Goal: Task Accomplishment & Management: Manage account settings

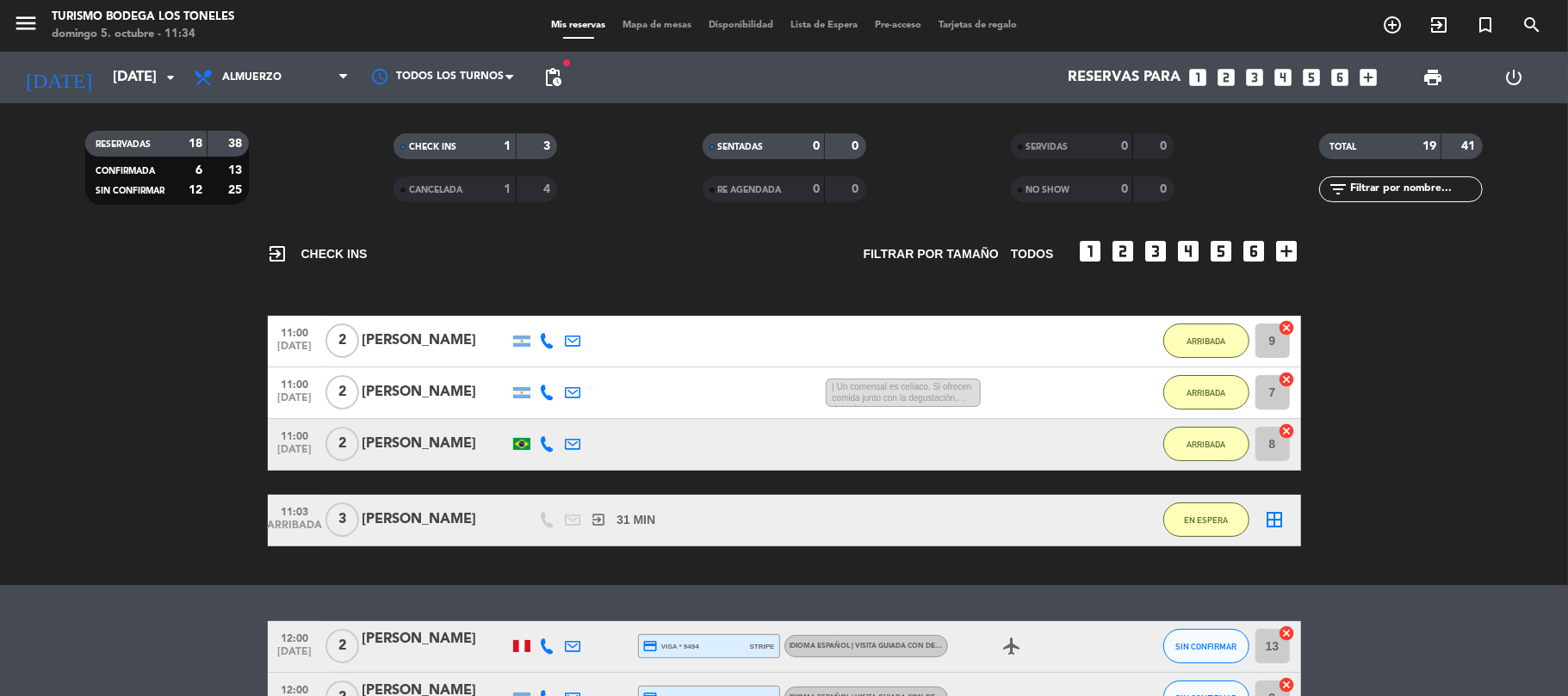
scroll to position [229, 0]
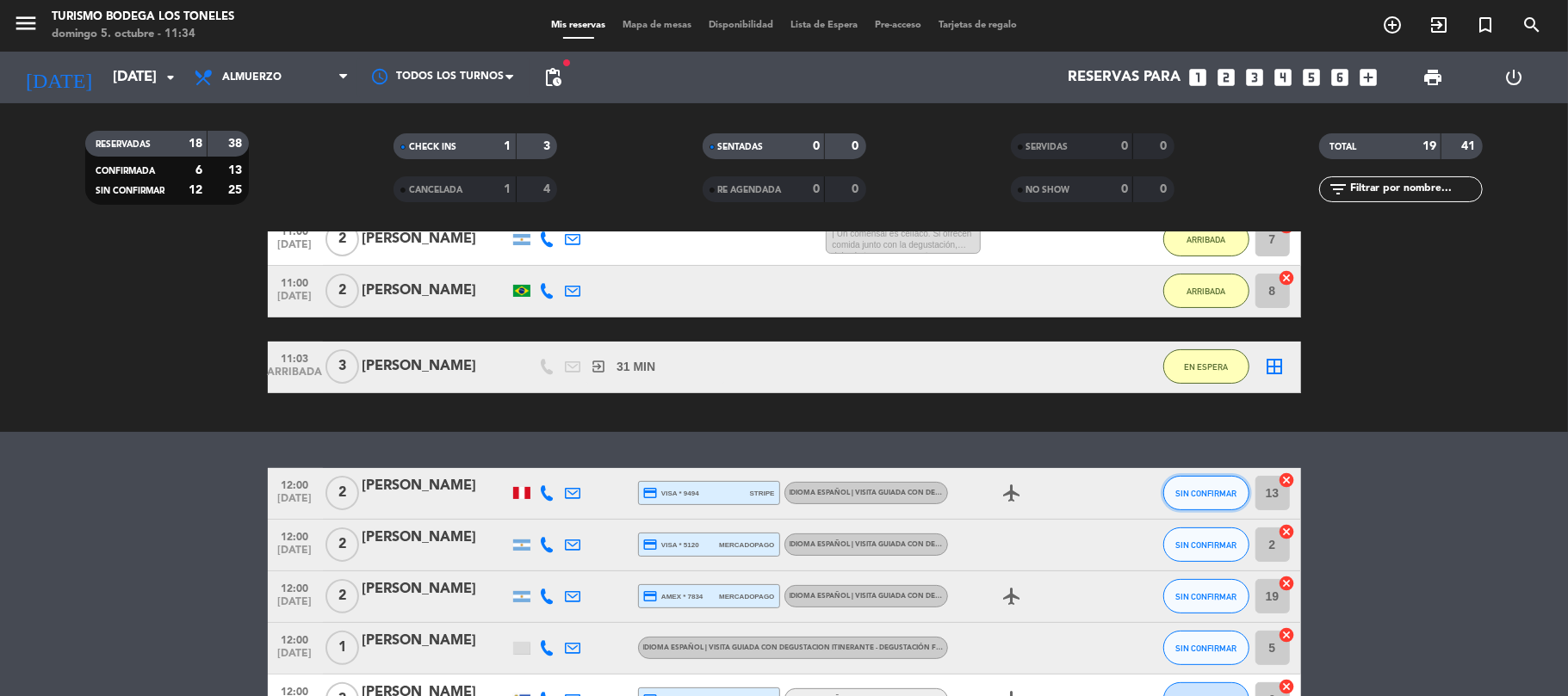
click at [1224, 486] on button "SIN CONFIRMAR" at bounding box center [1206, 493] width 86 height 34
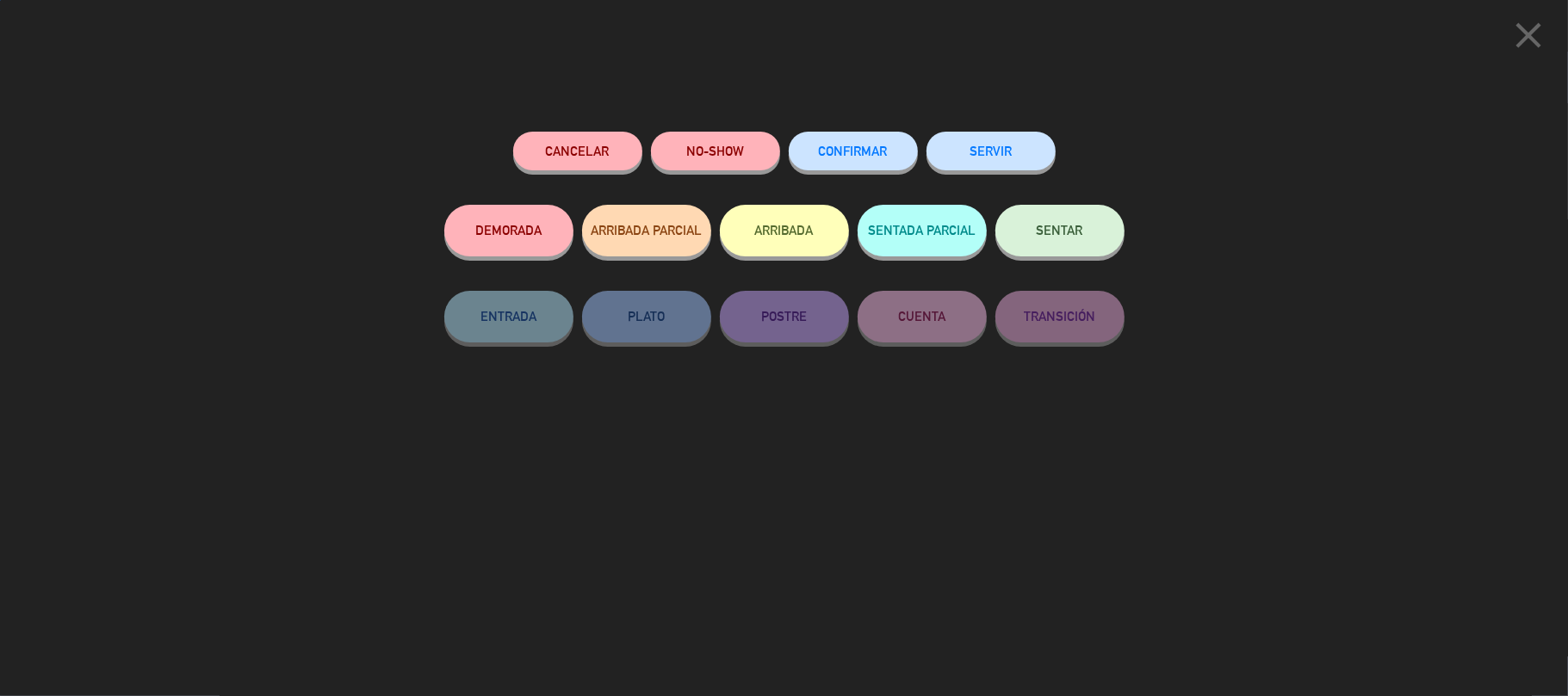
click at [763, 241] on button "ARRIBADA" at bounding box center [785, 231] width 129 height 51
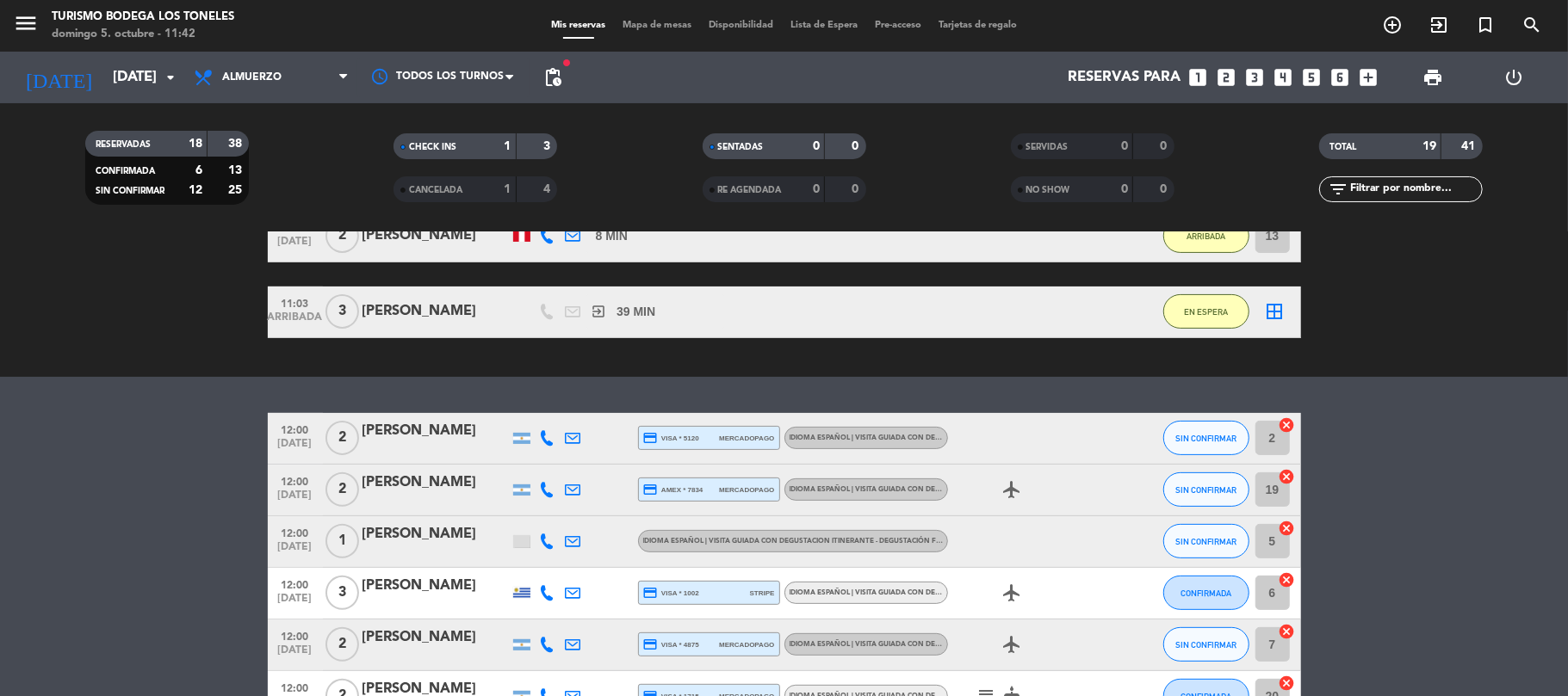
scroll to position [344, 0]
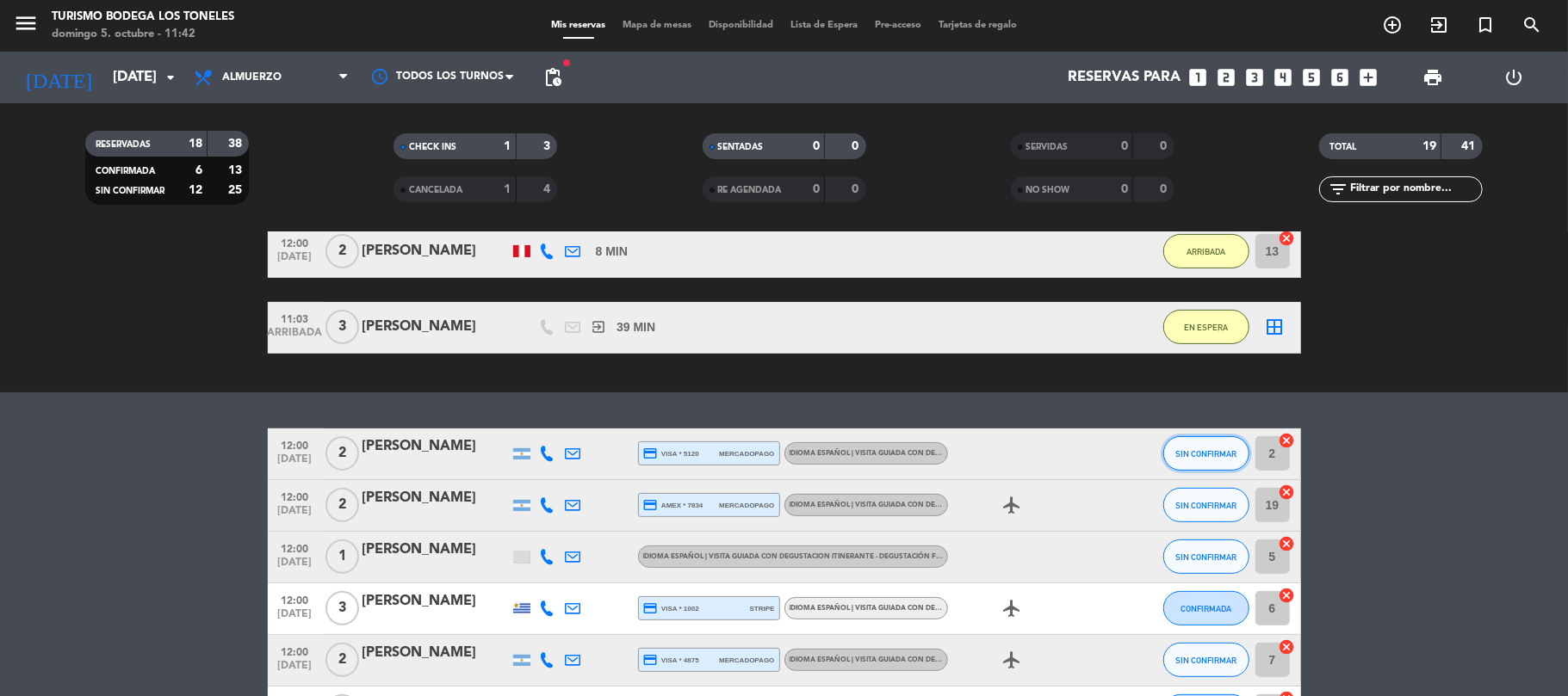
click at [1214, 451] on span "SIN CONFIRMAR" at bounding box center [1205, 454] width 61 height 10
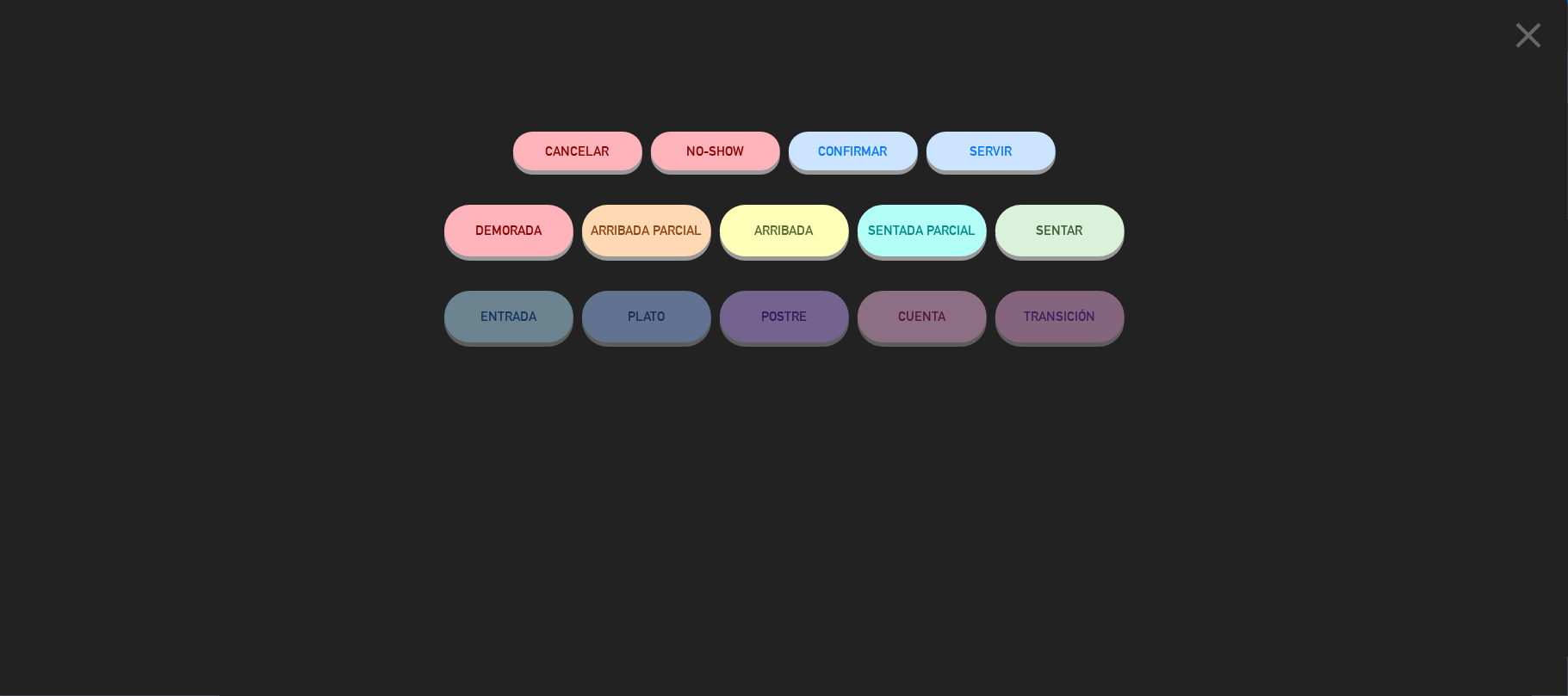
drag, startPoint x: 769, startPoint y: 239, endPoint x: 1010, endPoint y: 11, distance: 331.8
click at [770, 239] on button "ARRIBADA" at bounding box center [785, 231] width 129 height 51
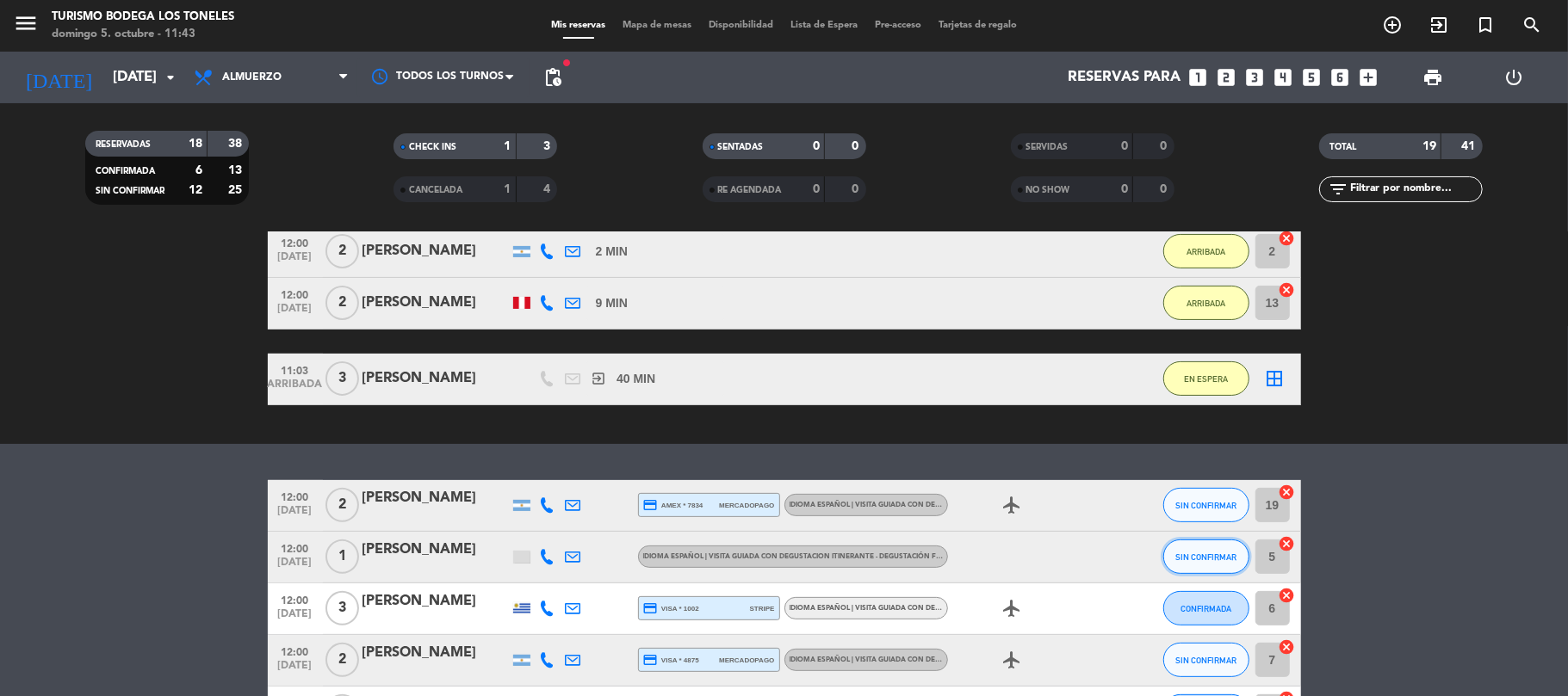
click at [1186, 560] on span "SIN CONFIRMAR" at bounding box center [1205, 557] width 61 height 10
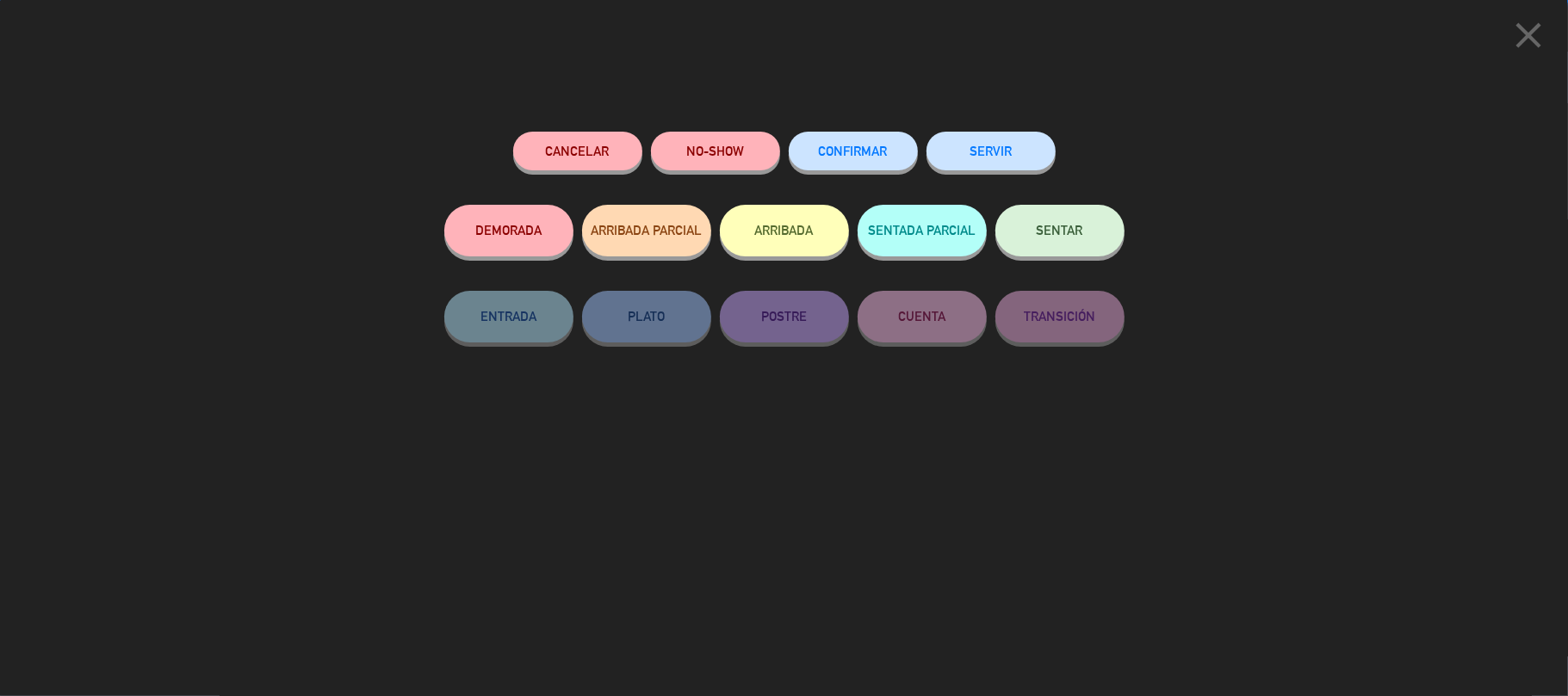
click at [758, 229] on button "ARRIBADA" at bounding box center [785, 231] width 129 height 51
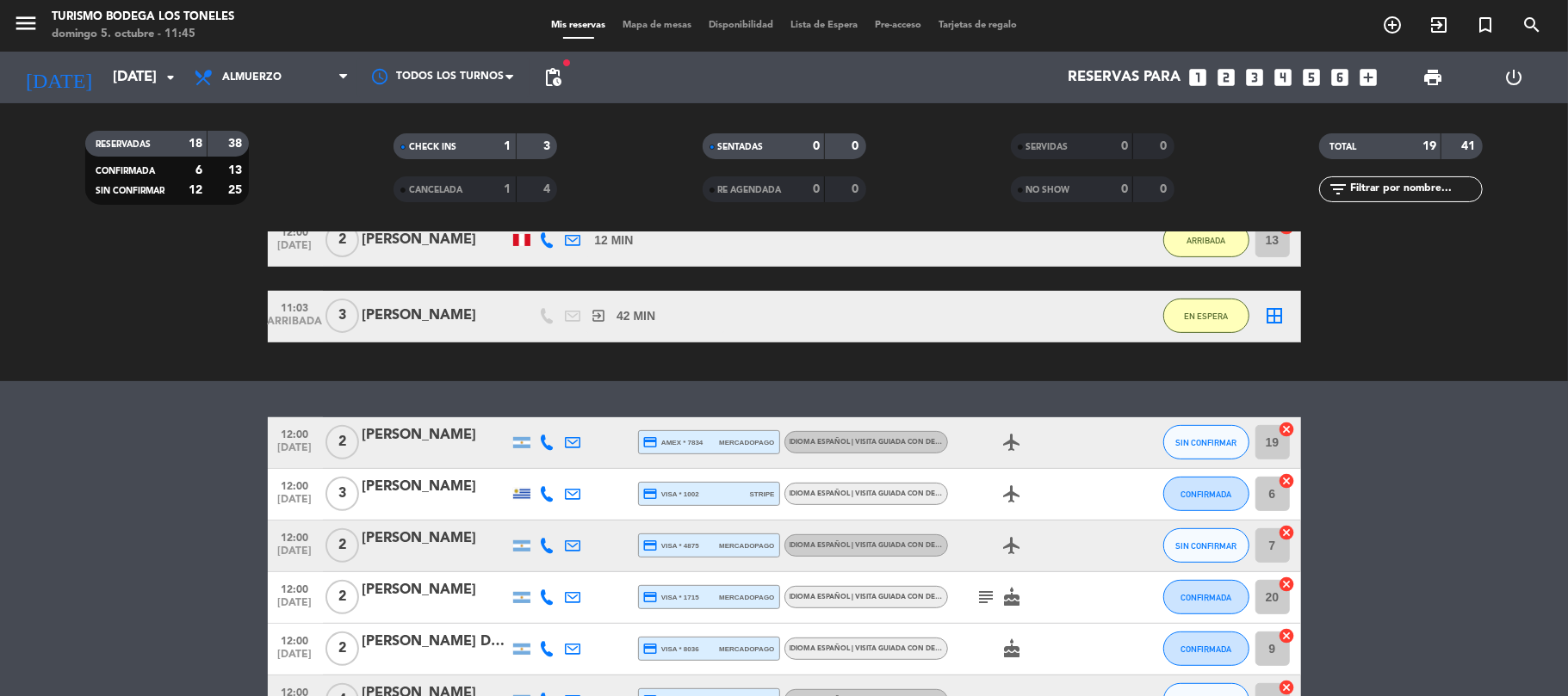
scroll to position [573, 0]
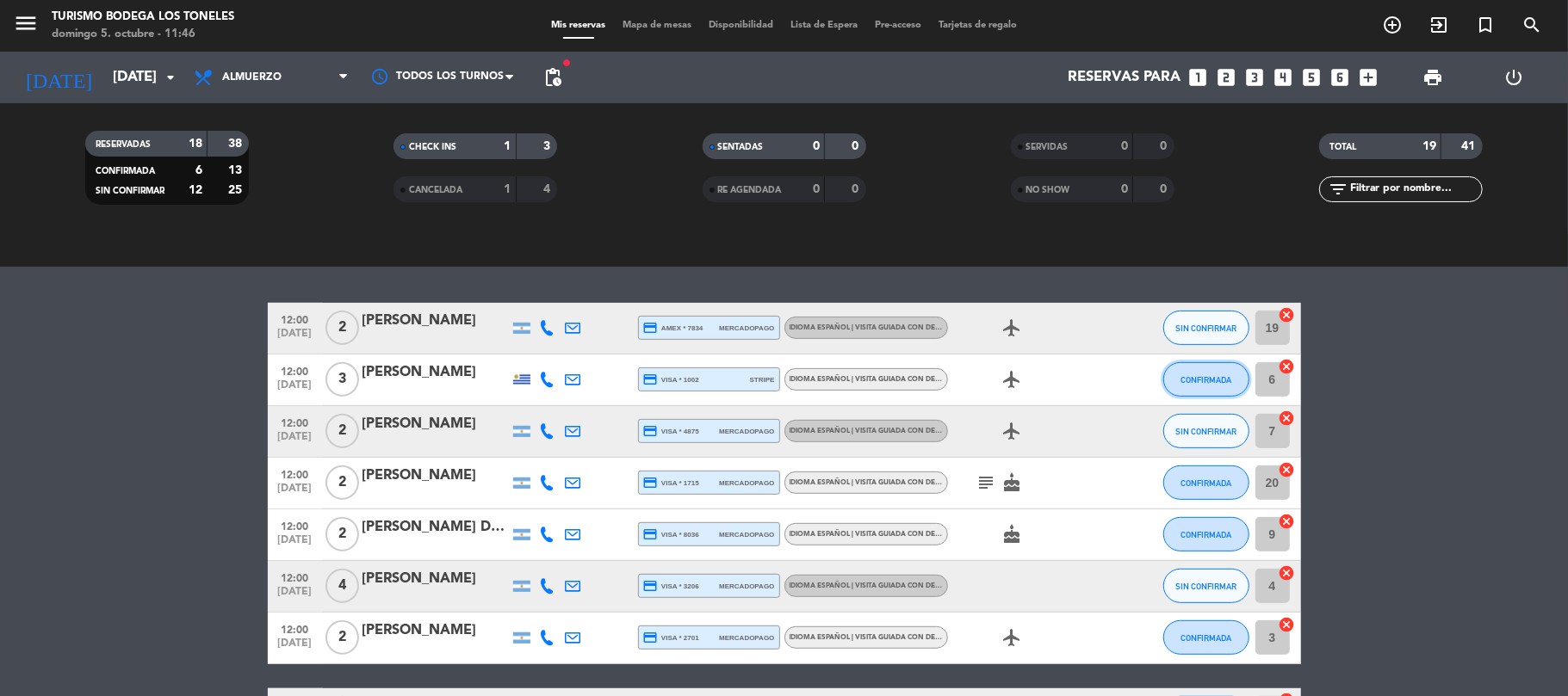
click at [1210, 379] on span "CONFIRMADA" at bounding box center [1205, 379] width 50 height 10
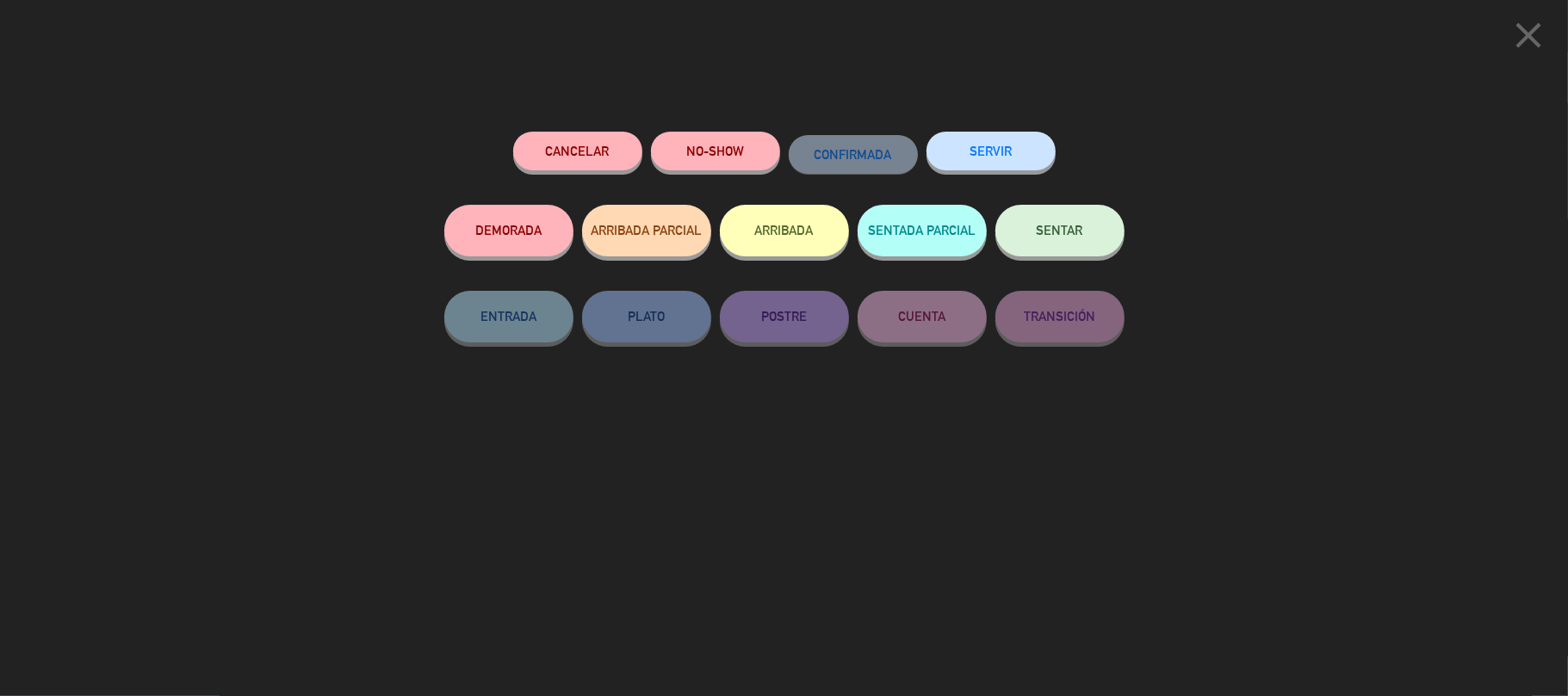
click at [811, 233] on button "ARRIBADA" at bounding box center [785, 231] width 129 height 51
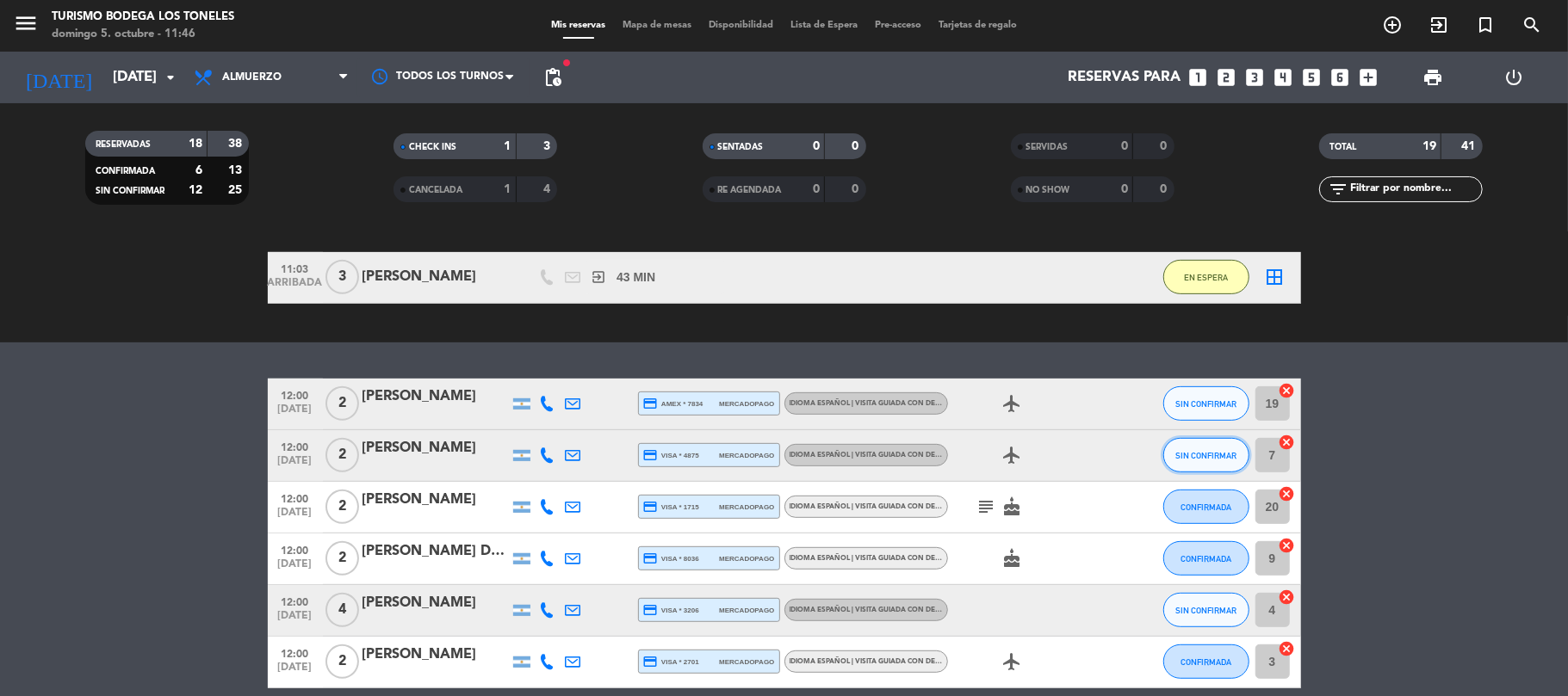
click at [1207, 447] on button "SIN CONFIRMAR" at bounding box center [1206, 455] width 86 height 34
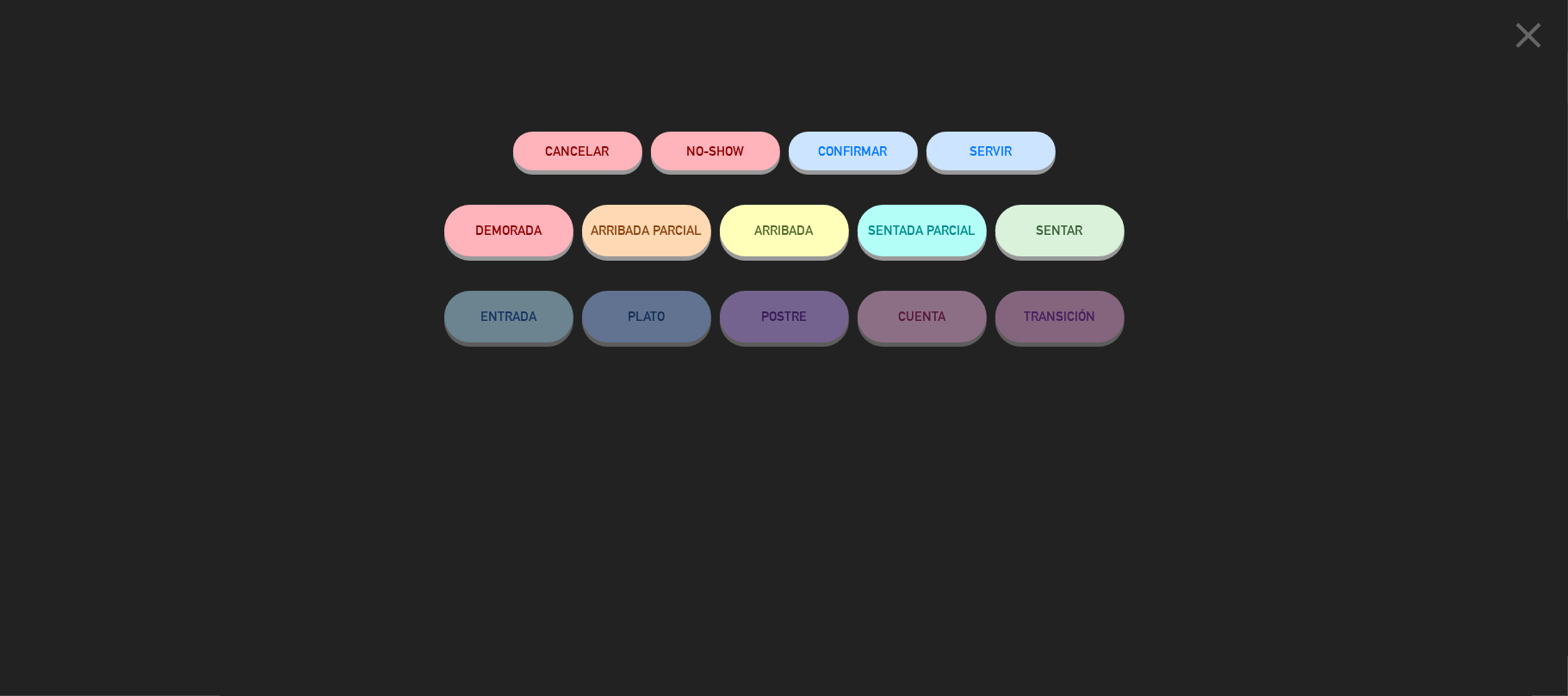
click at [793, 234] on button "ARRIBADA" at bounding box center [785, 231] width 129 height 51
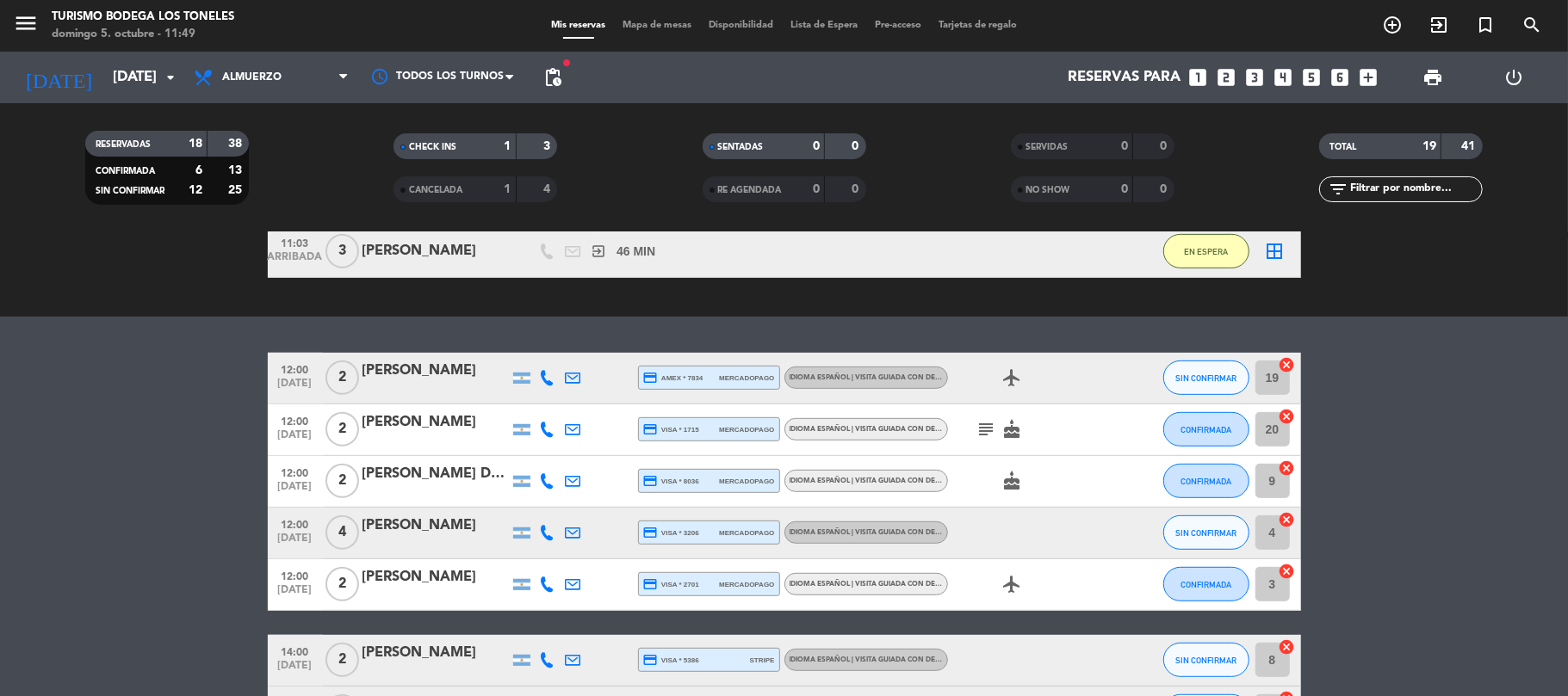
scroll to position [689, 0]
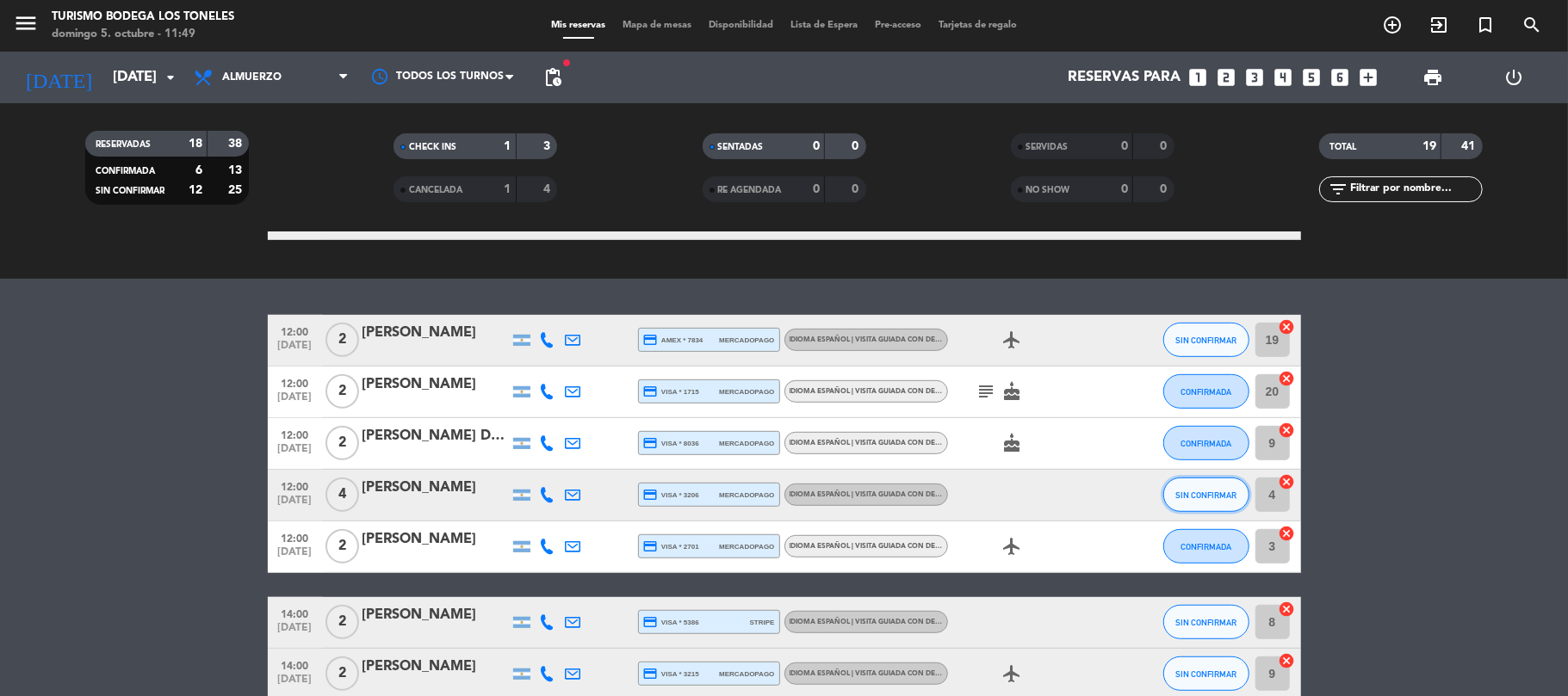
click at [1213, 507] on button "SIN CONFIRMAR" at bounding box center [1206, 494] width 86 height 34
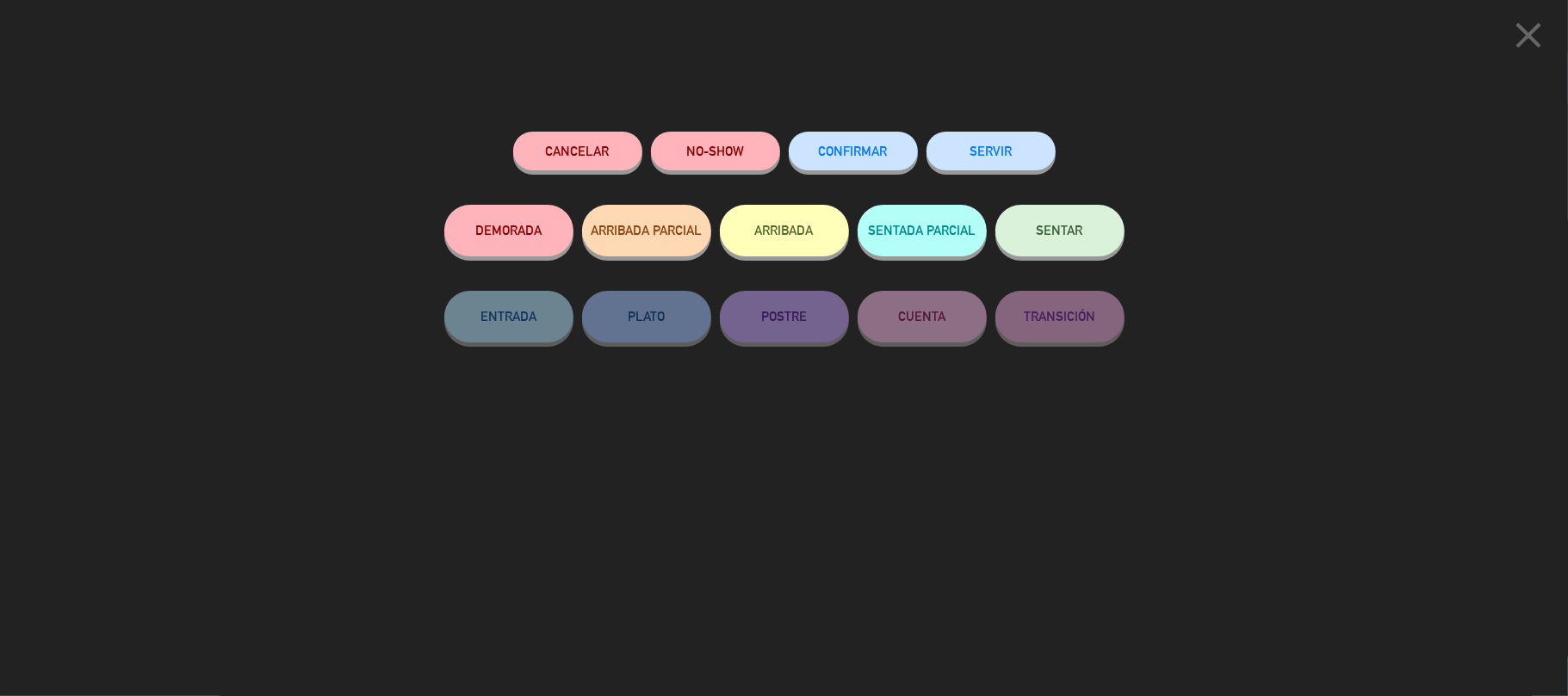
click at [808, 241] on button "ARRIBADA" at bounding box center [785, 231] width 129 height 51
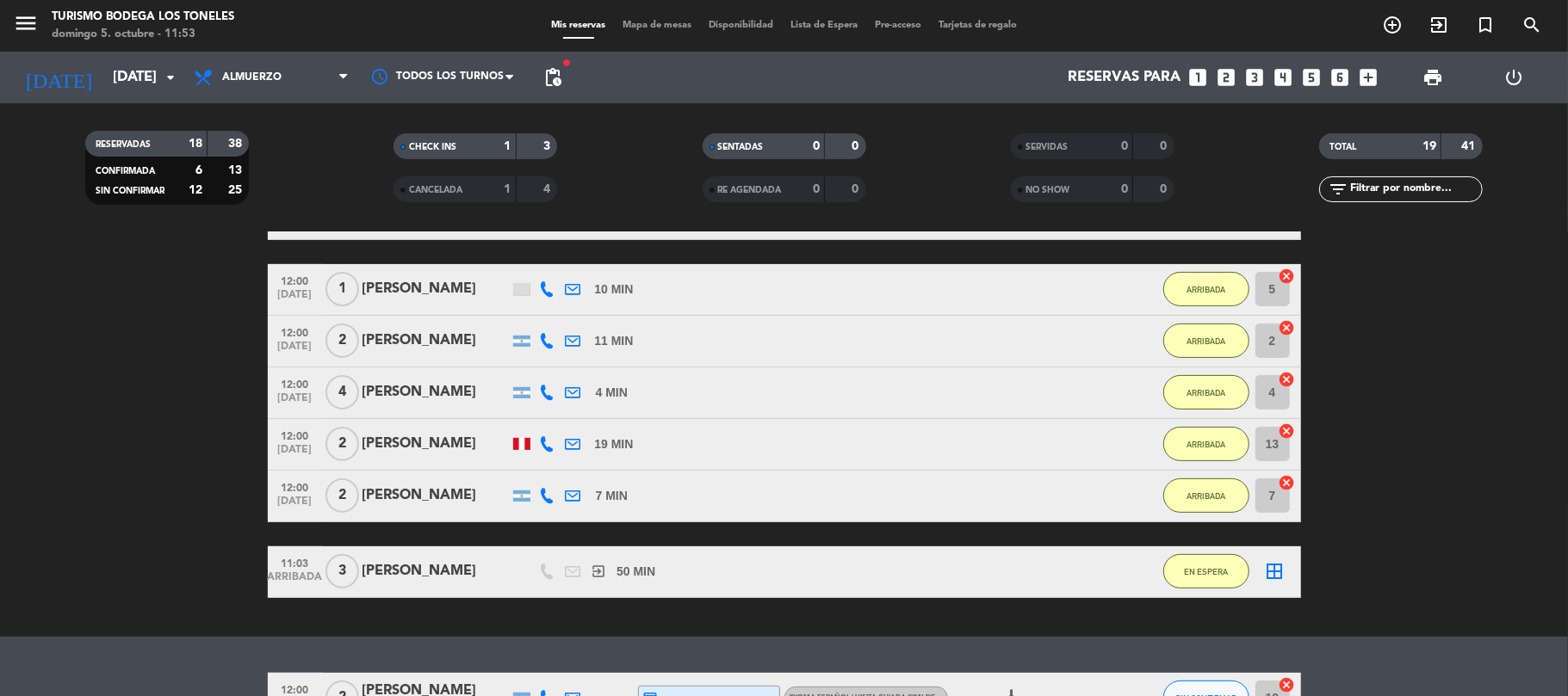
scroll to position [344, 0]
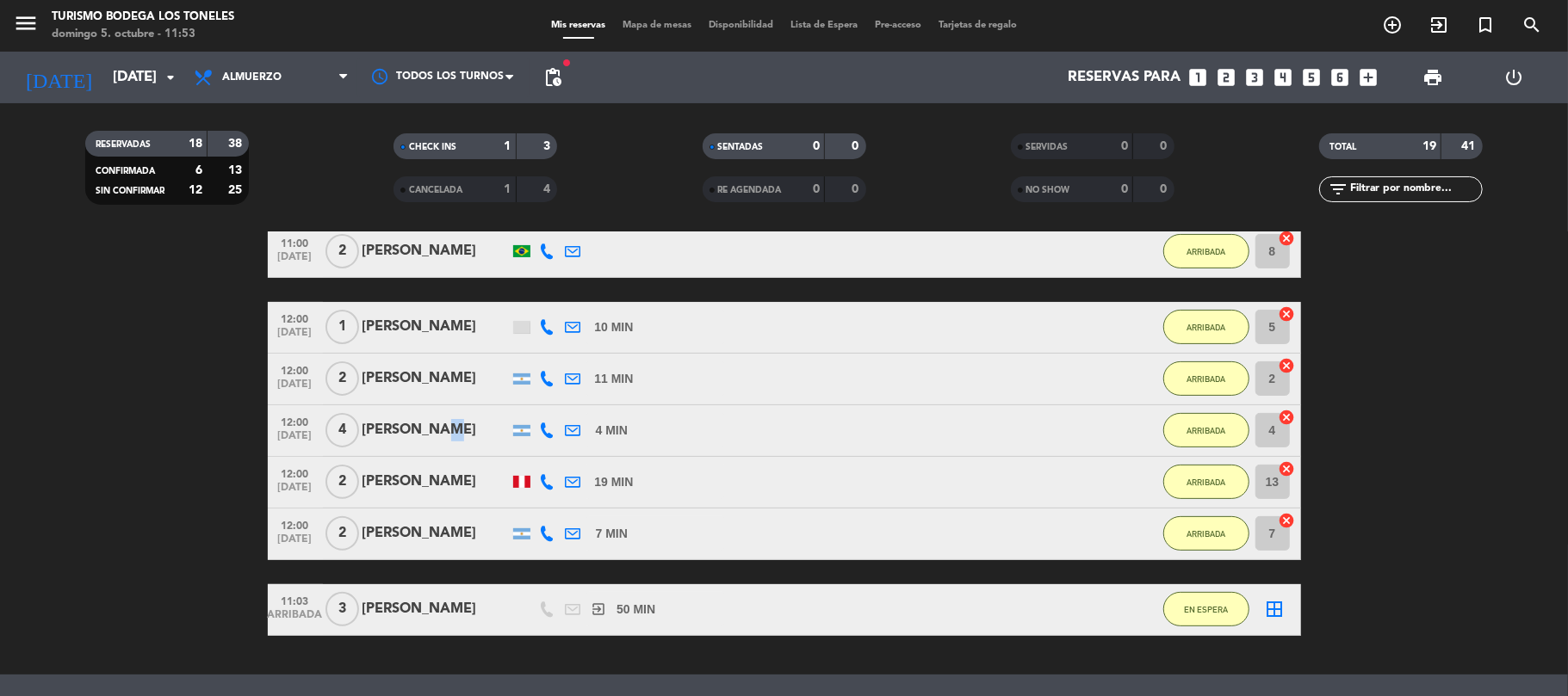
click at [426, 428] on div "[PERSON_NAME]" at bounding box center [435, 430] width 146 height 22
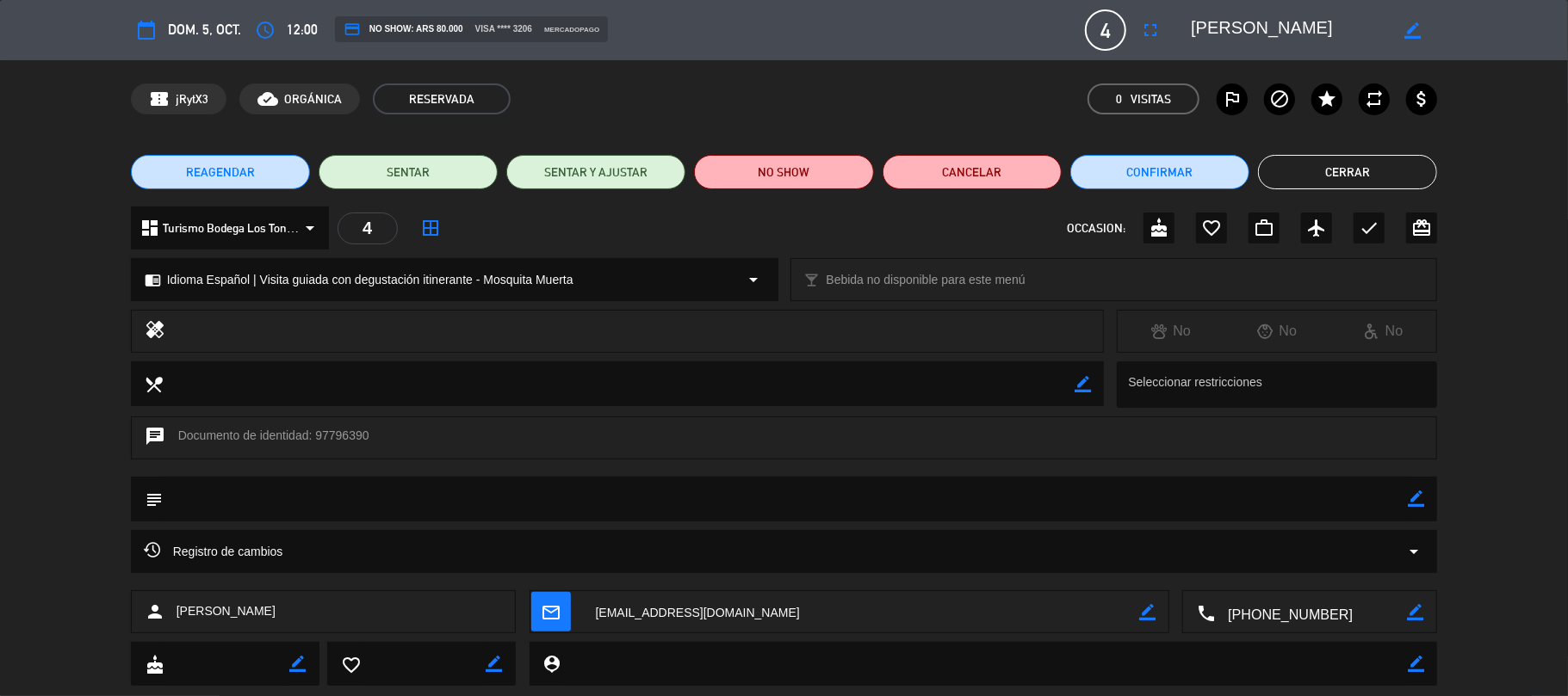
click at [1352, 172] on button "Cerrar" at bounding box center [1348, 172] width 179 height 34
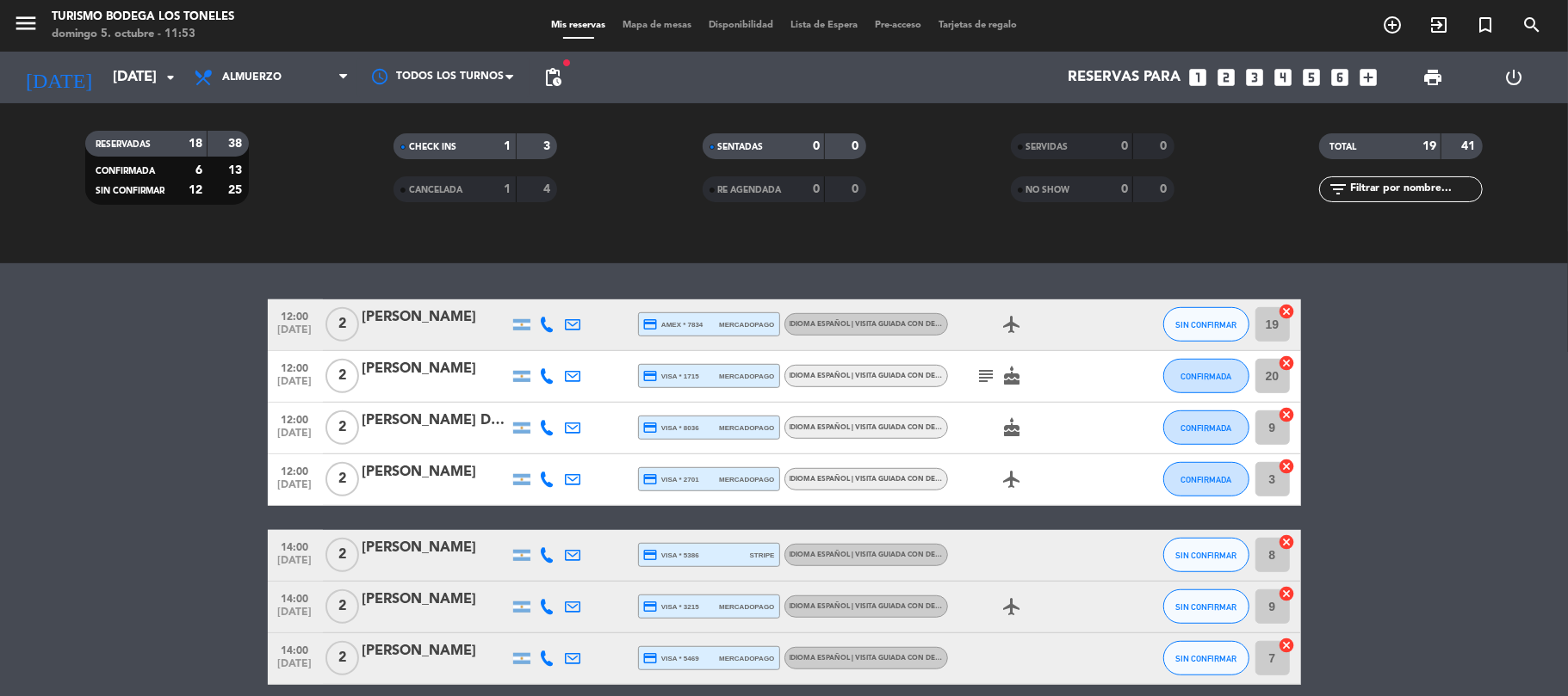
scroll to position [803, 0]
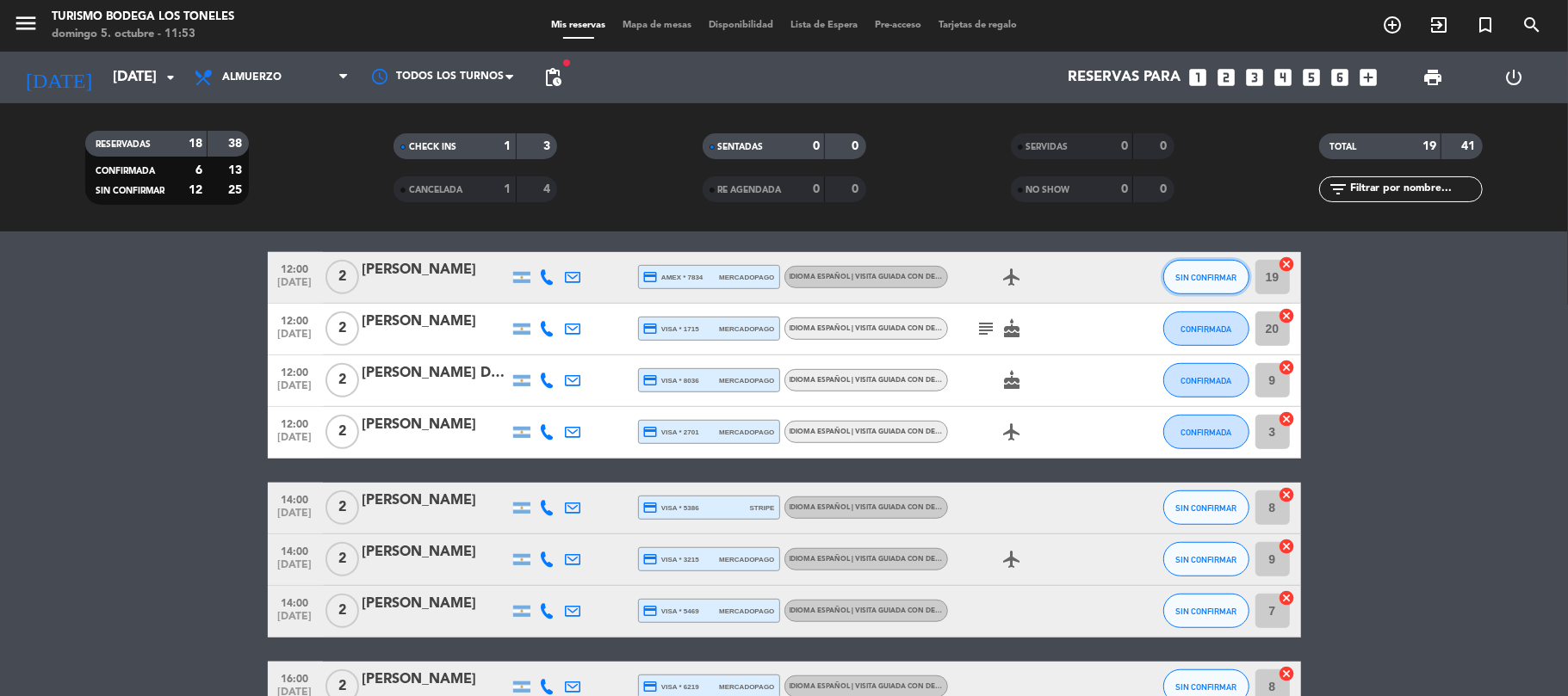
click at [1220, 279] on span "SIN CONFIRMAR" at bounding box center [1205, 278] width 61 height 10
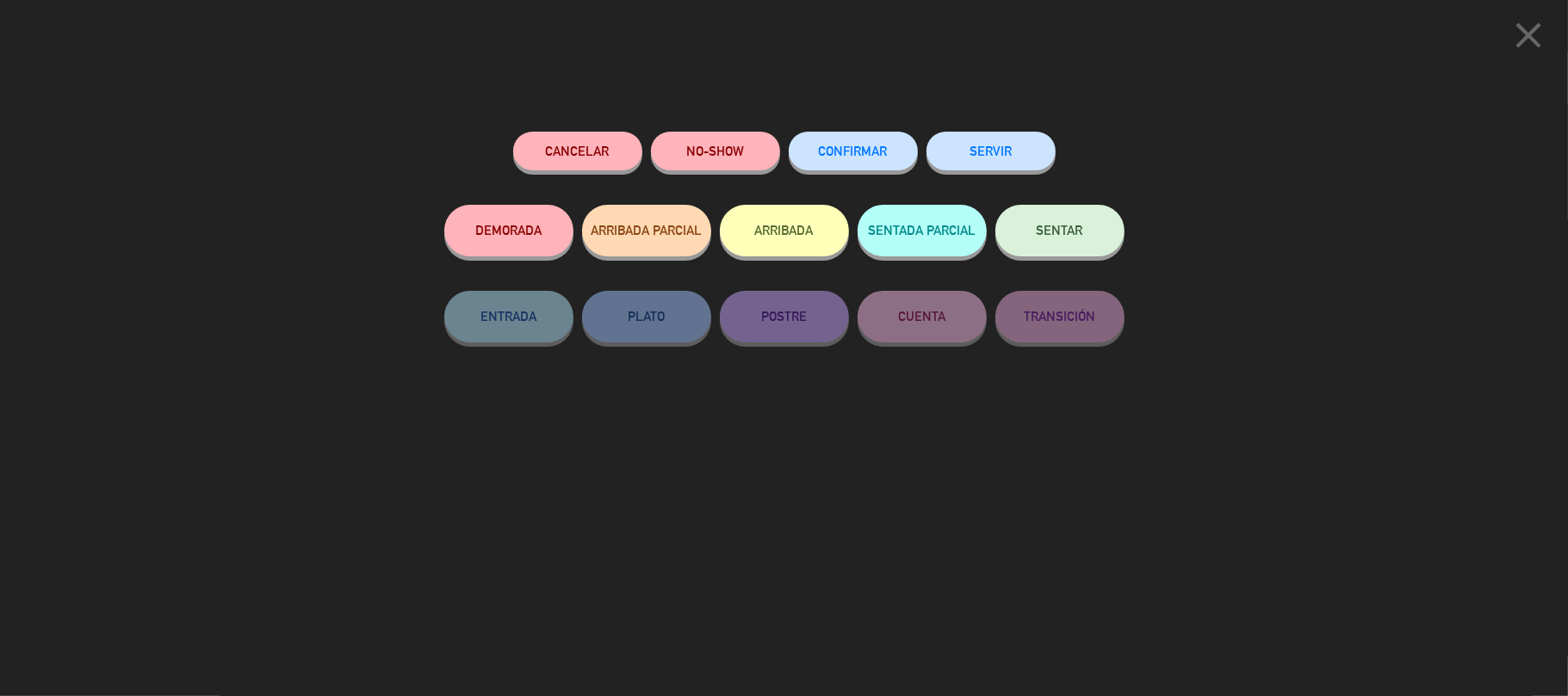
click at [793, 233] on button "ARRIBADA" at bounding box center [785, 231] width 129 height 51
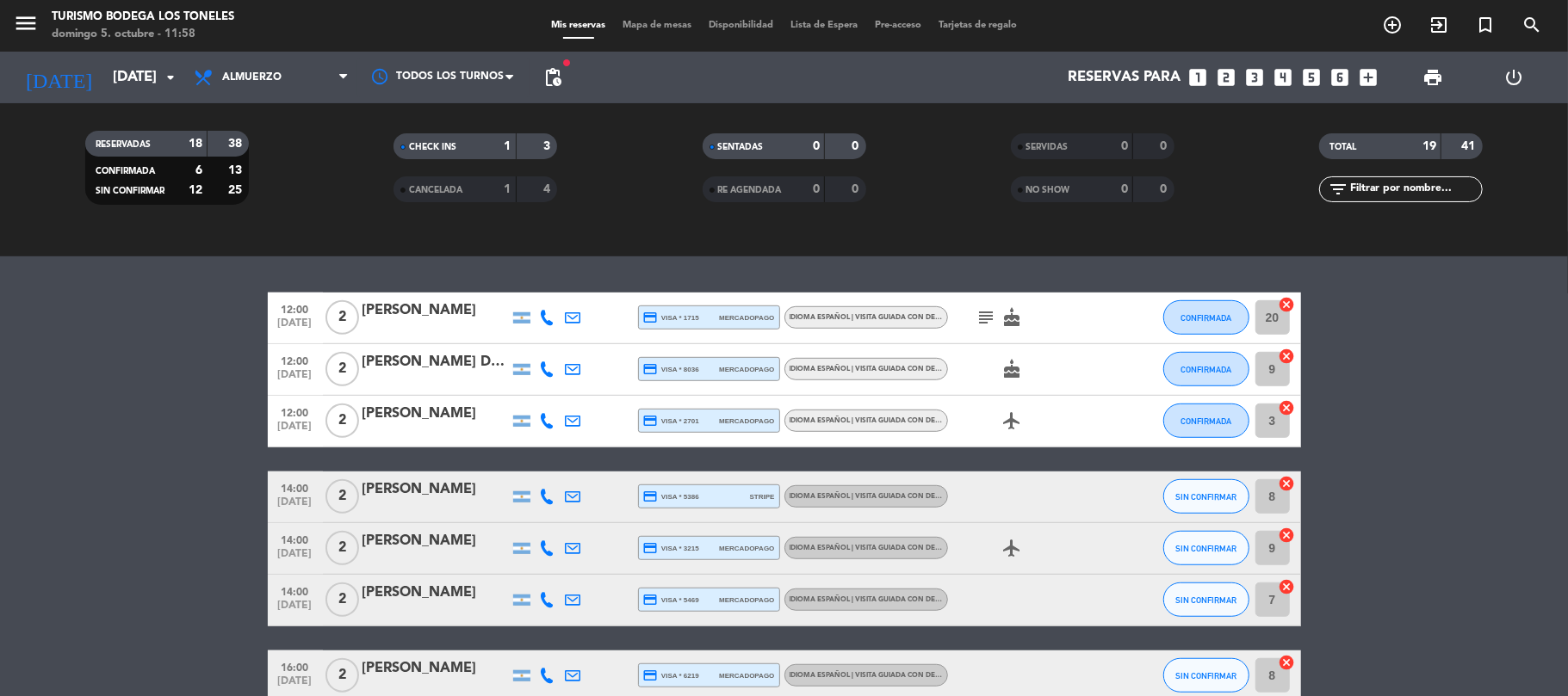
scroll to position [854, 0]
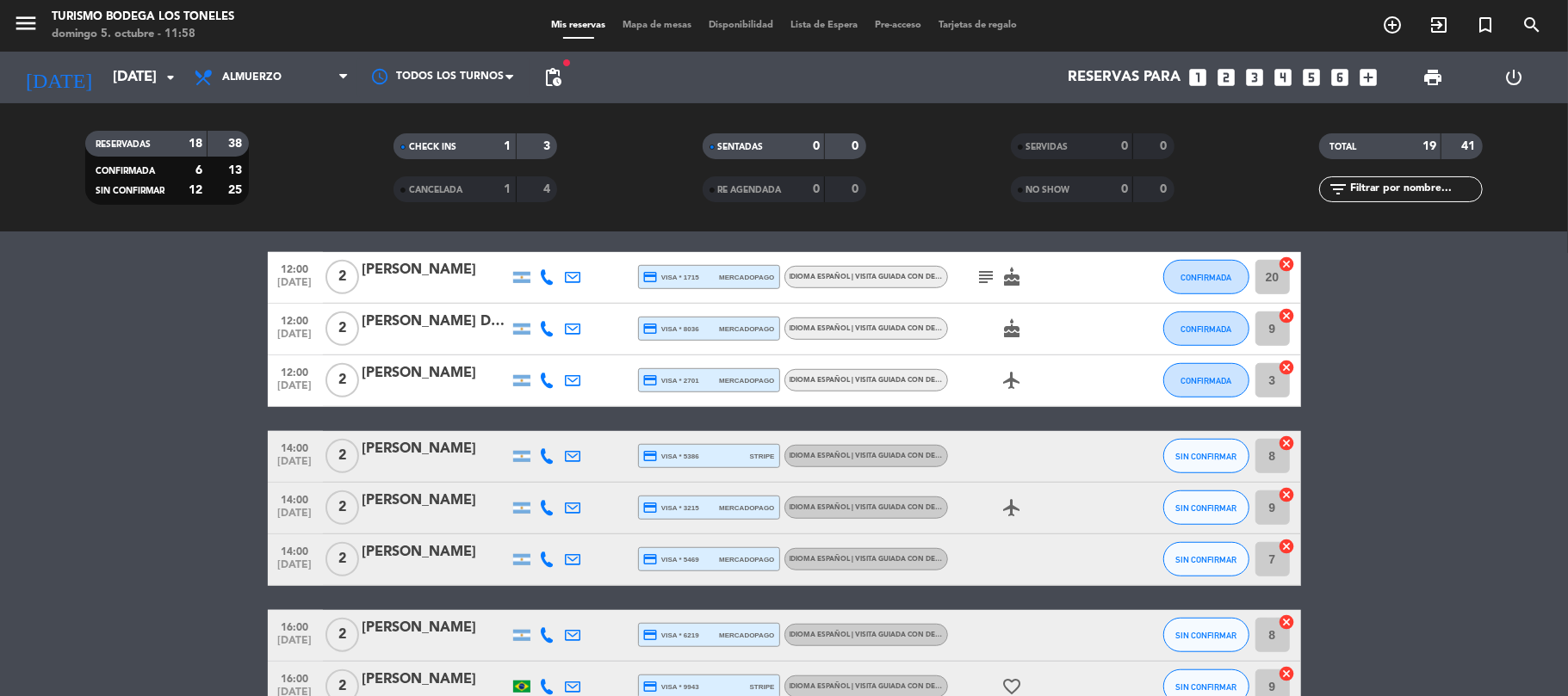
click at [445, 448] on div "[PERSON_NAME]" at bounding box center [435, 448] width 146 height 22
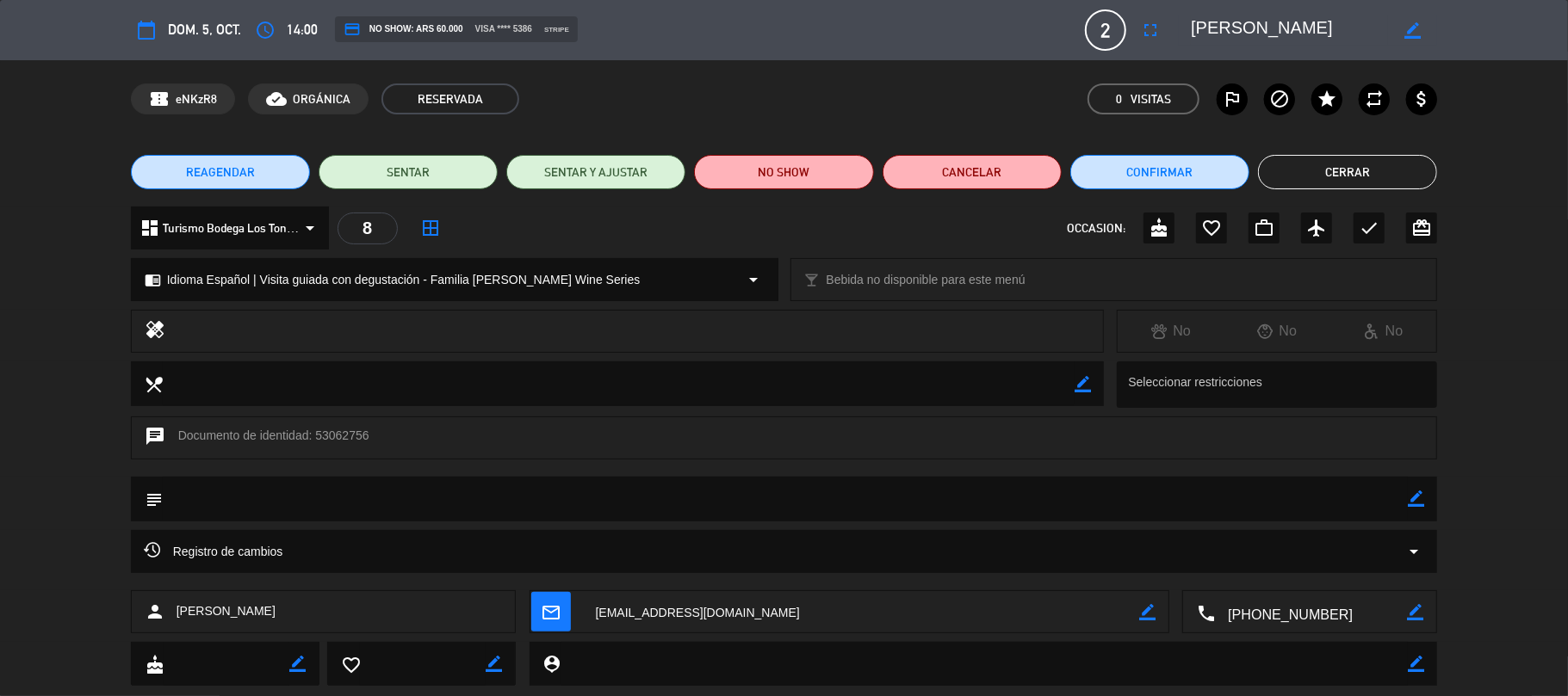
click at [1359, 169] on button "Cerrar" at bounding box center [1348, 172] width 179 height 34
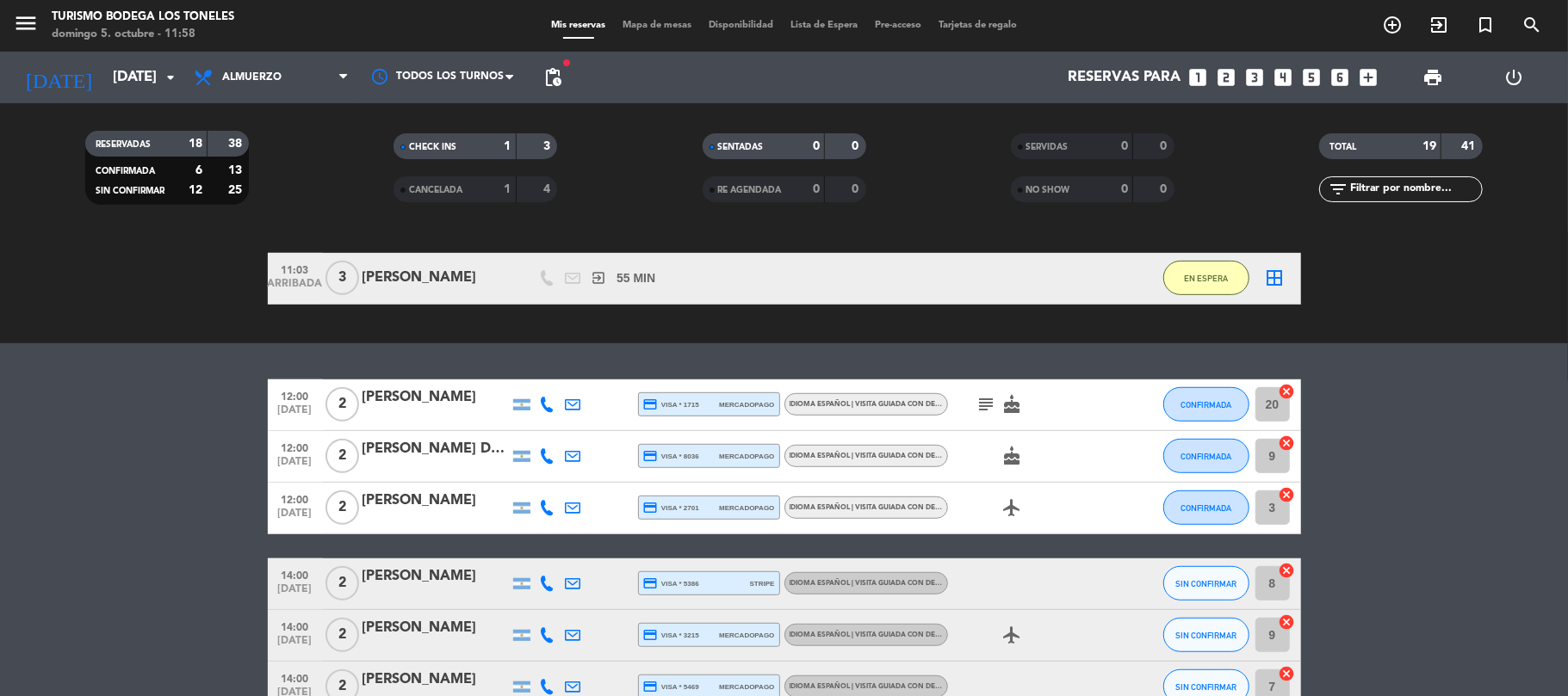
scroll to position [842, 0]
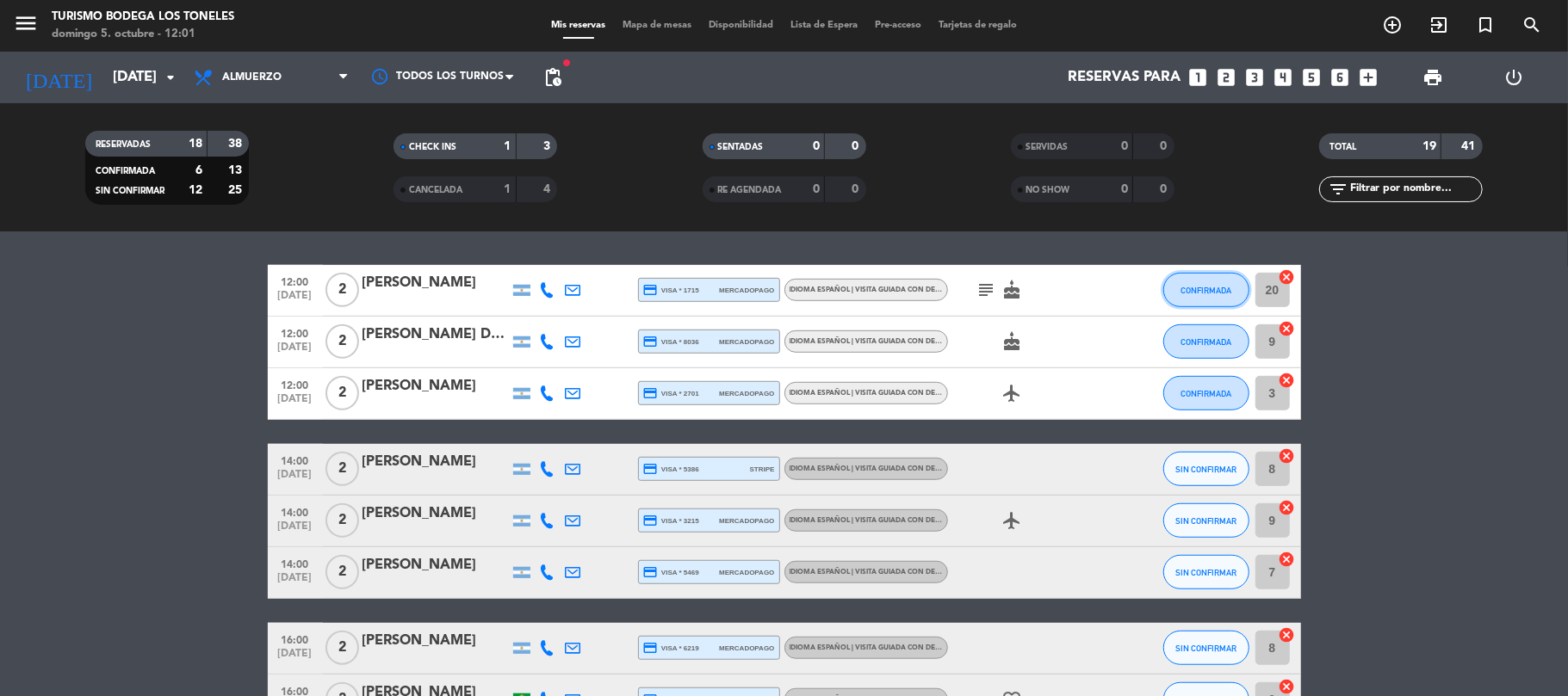
click at [1232, 287] on button "CONFIRMADA" at bounding box center [1206, 290] width 86 height 34
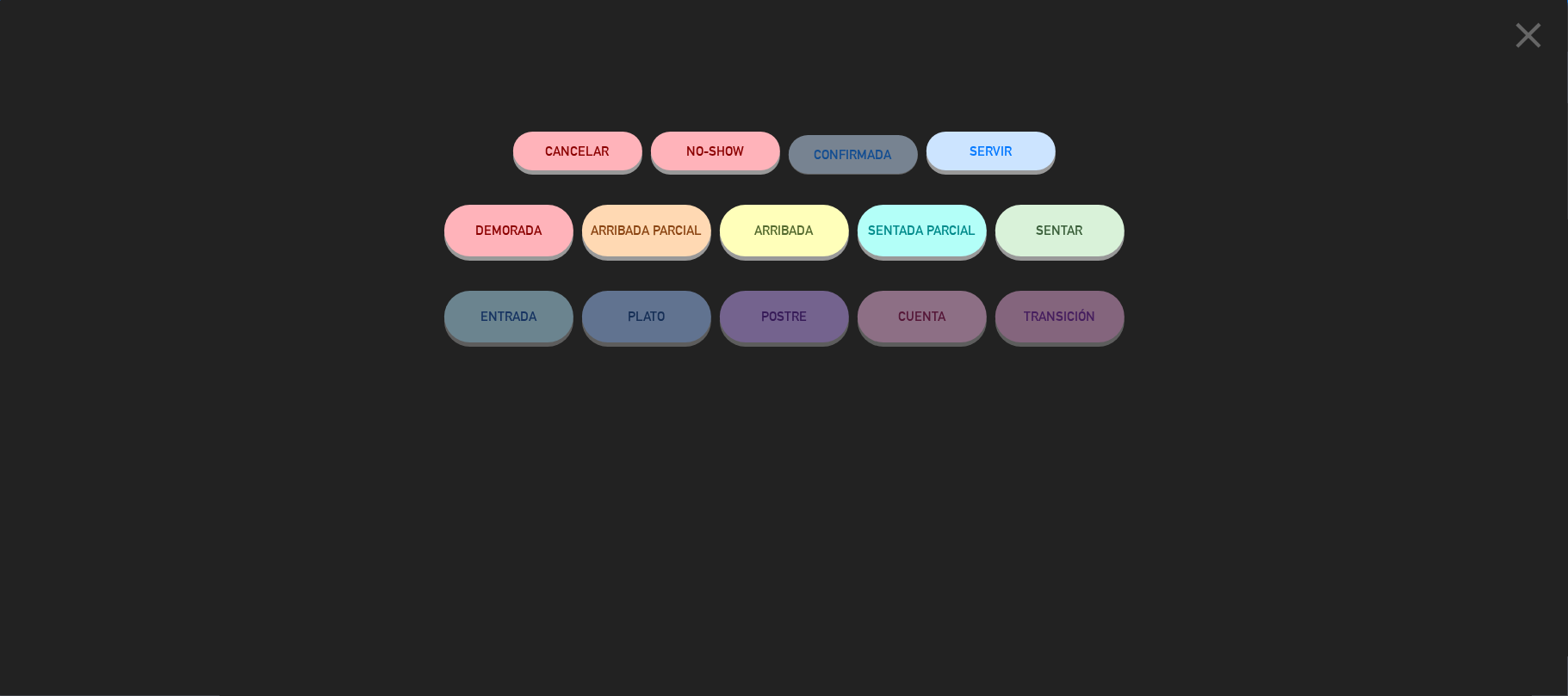
click at [823, 220] on button "ARRIBADA" at bounding box center [785, 231] width 129 height 51
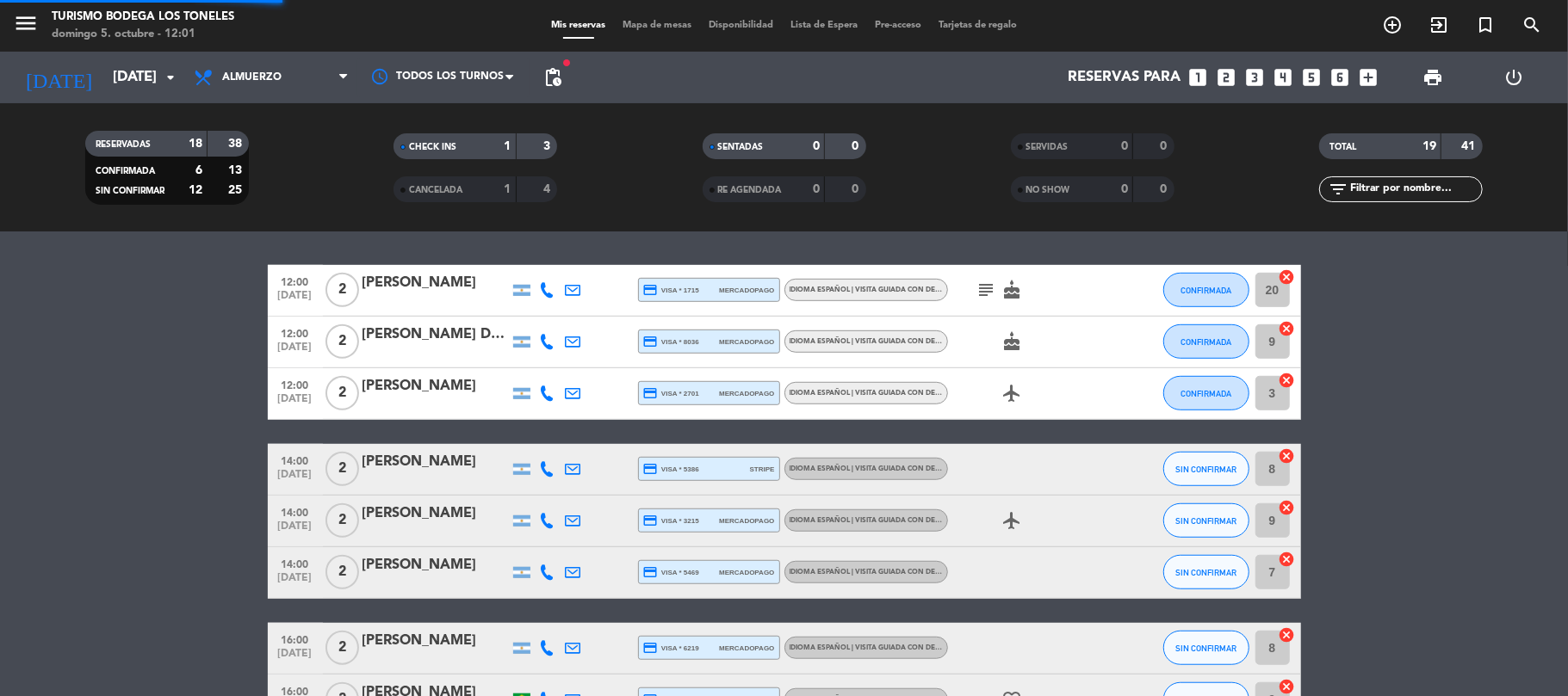
scroll to position [893, 0]
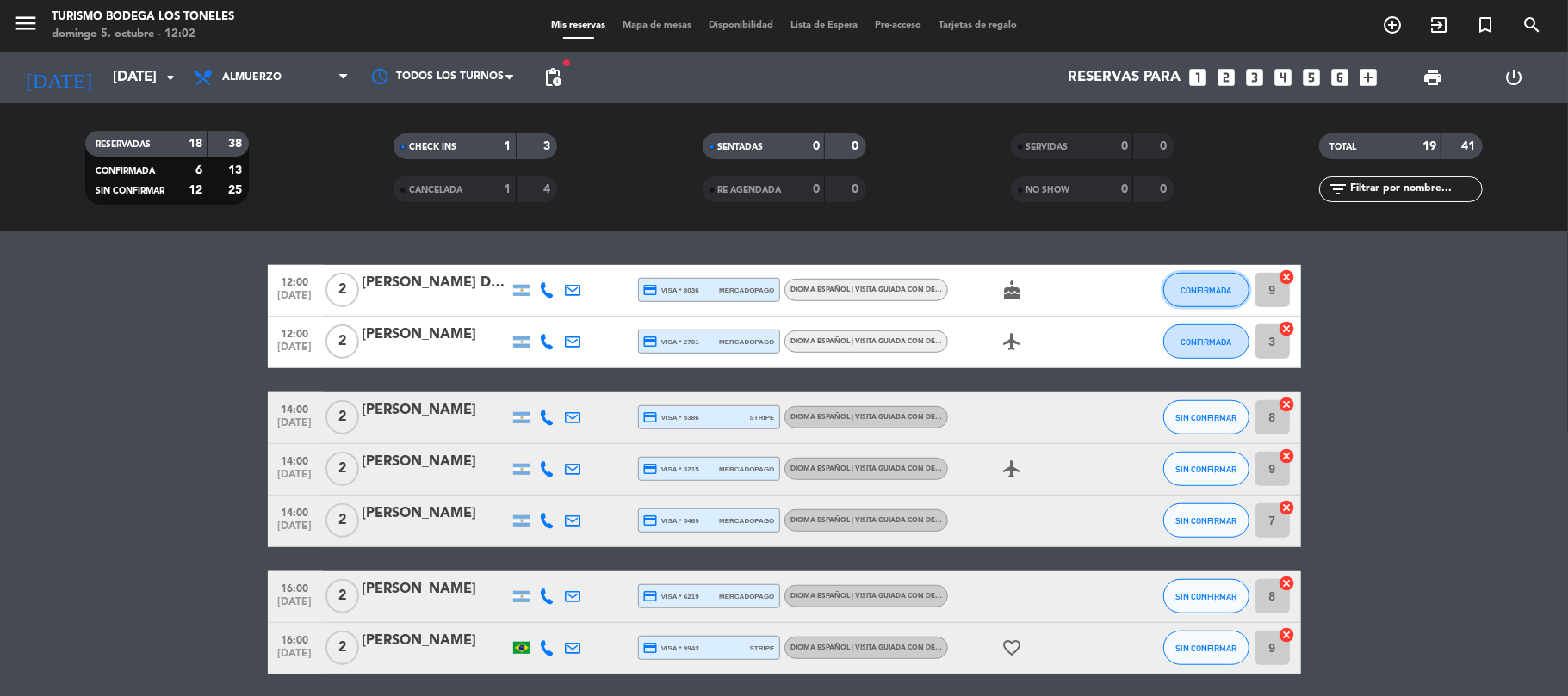
click at [1221, 290] on span "CONFIRMADA" at bounding box center [1205, 290] width 50 height 10
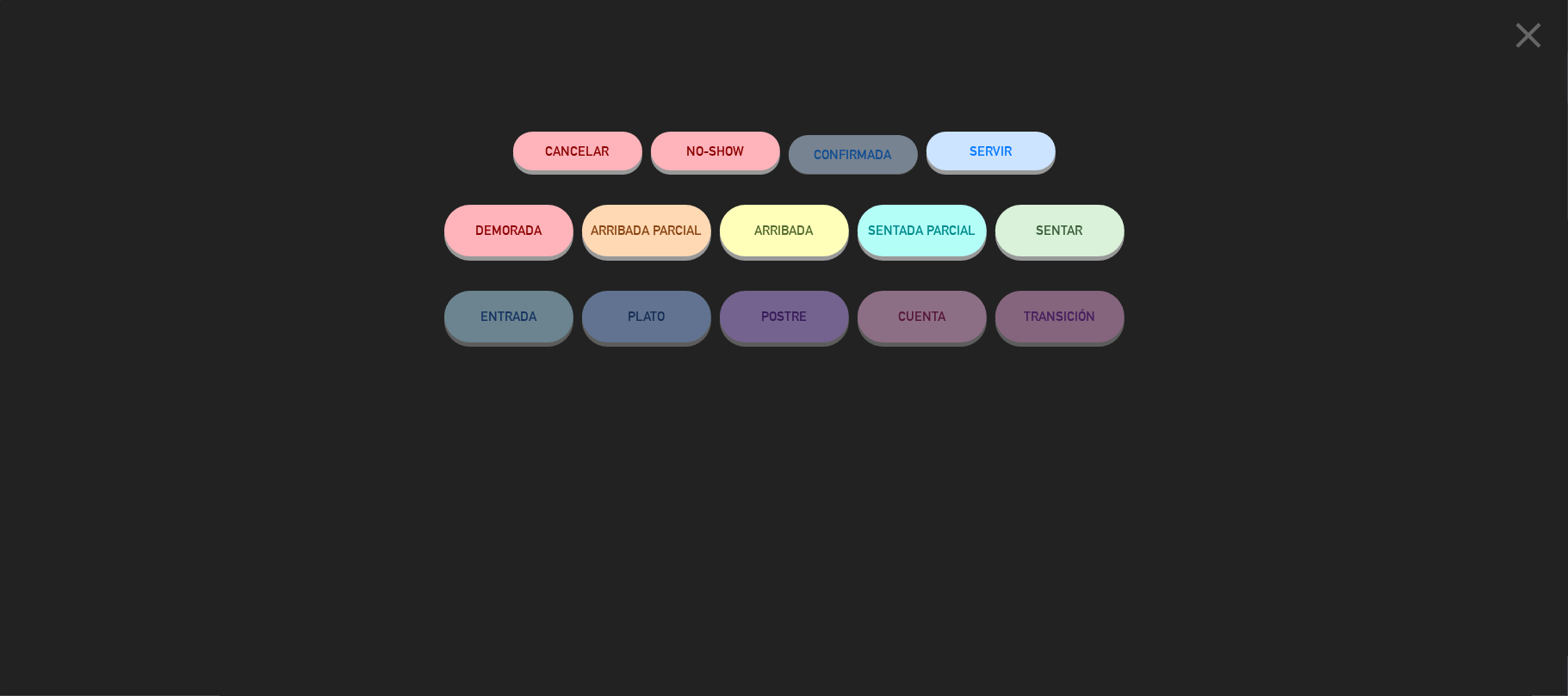
click at [796, 217] on button "ARRIBADA" at bounding box center [785, 231] width 129 height 51
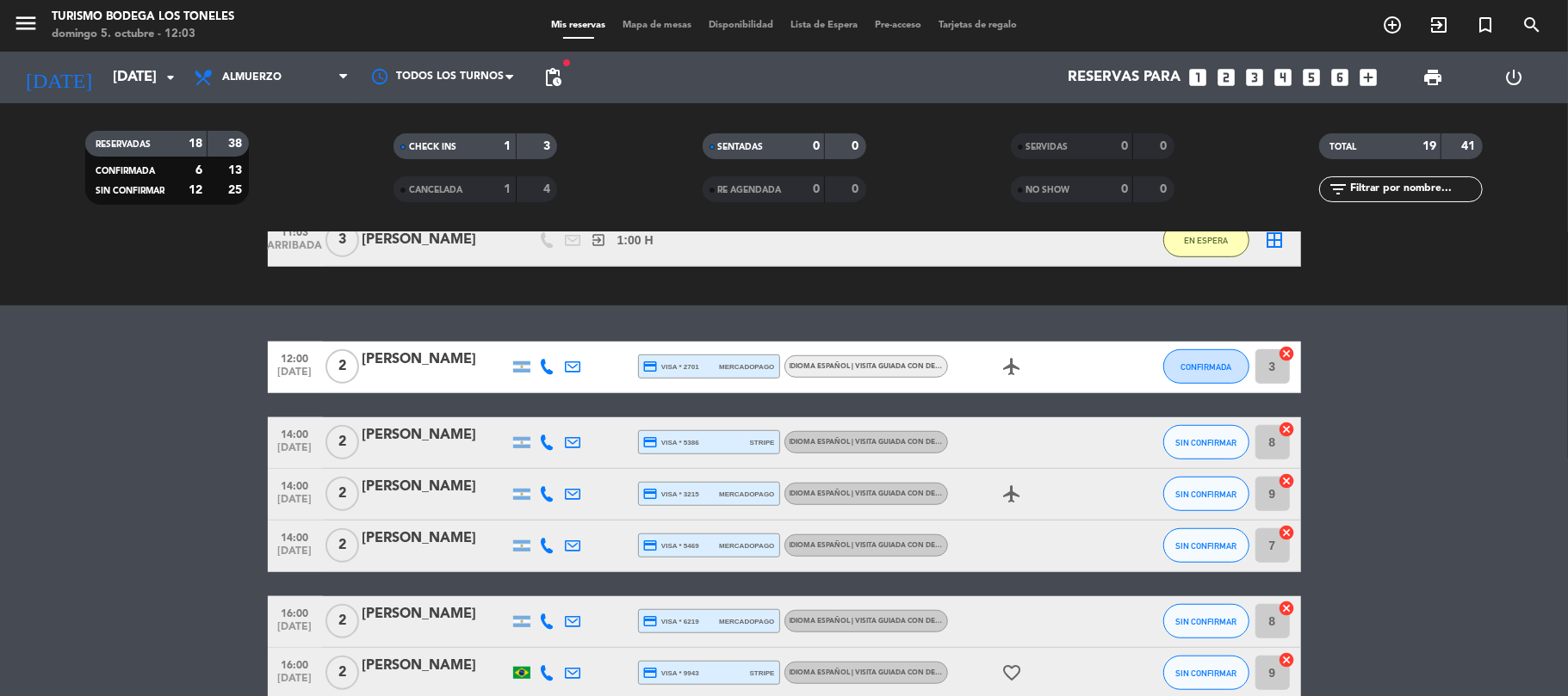
scroll to position [830, 0]
